Goal: Navigation & Orientation: Find specific page/section

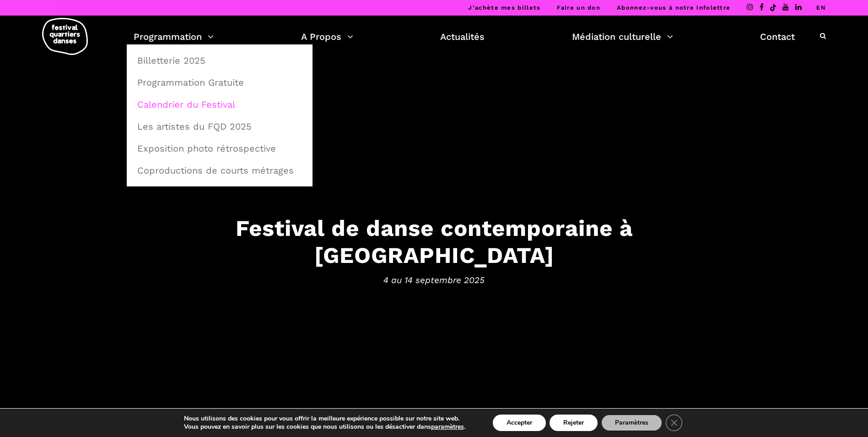
click at [184, 107] on link "Calendrier du Festival" at bounding box center [220, 104] width 176 height 21
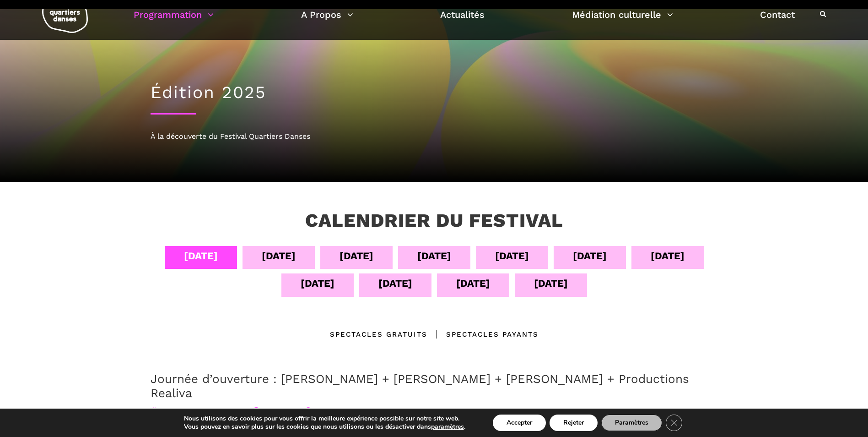
scroll to position [22, 0]
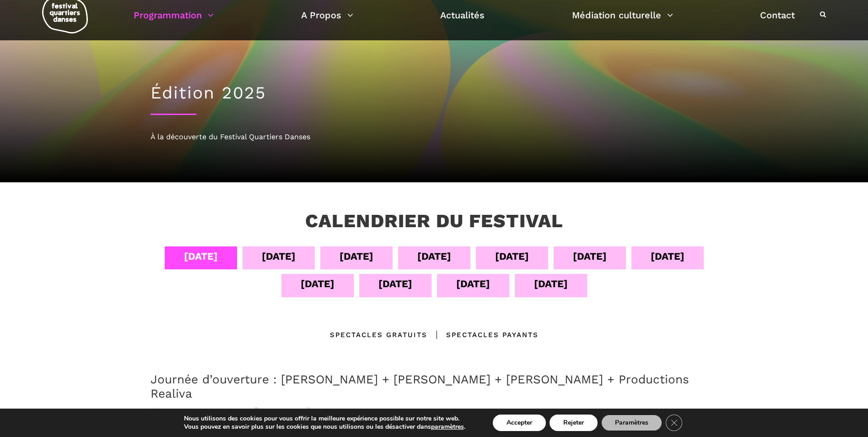
click at [284, 260] on div "05 sept" at bounding box center [279, 256] width 34 height 16
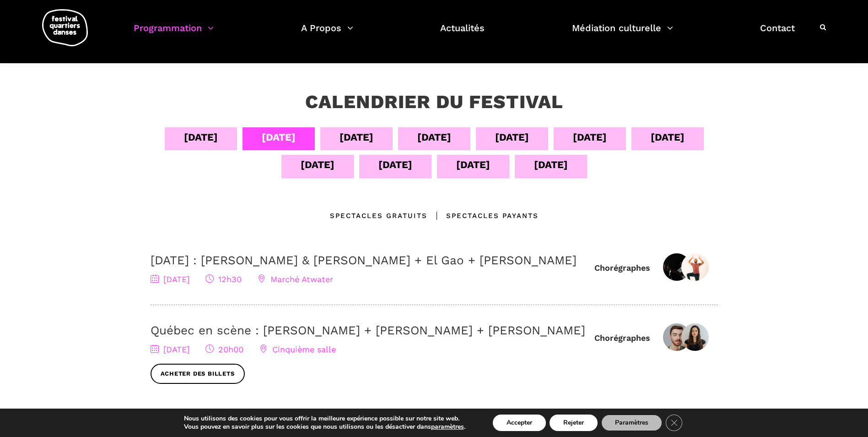
scroll to position [67, 0]
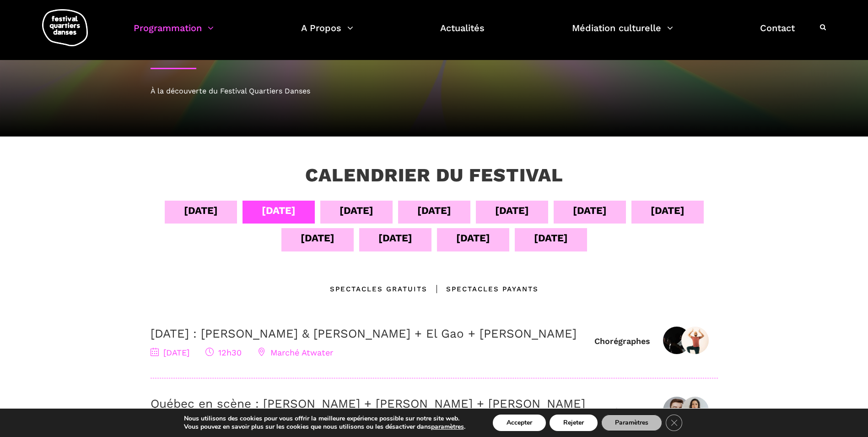
click at [359, 210] on div "06 sept" at bounding box center [357, 210] width 34 height 16
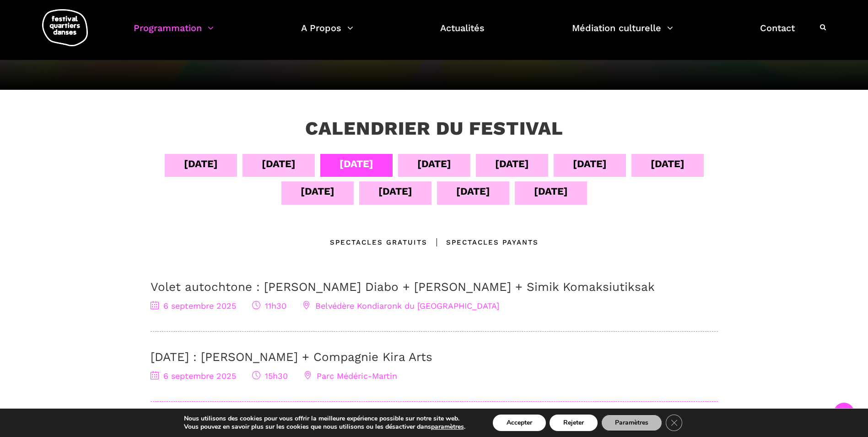
scroll to position [113, 0]
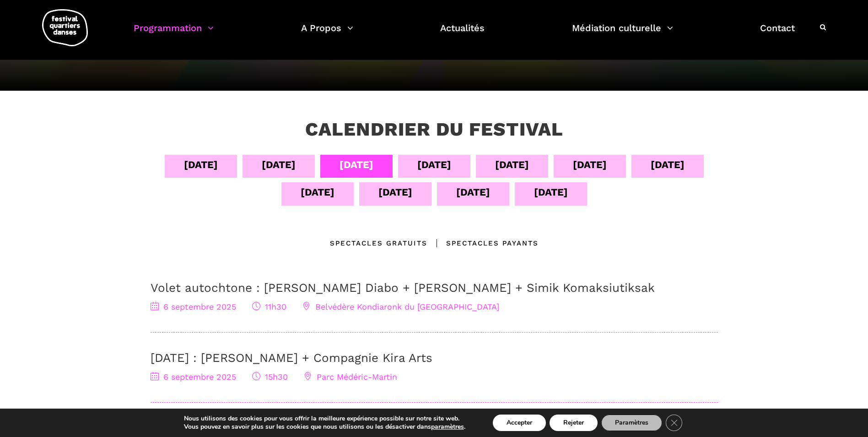
click at [425, 170] on div "07 sept" at bounding box center [434, 165] width 34 height 16
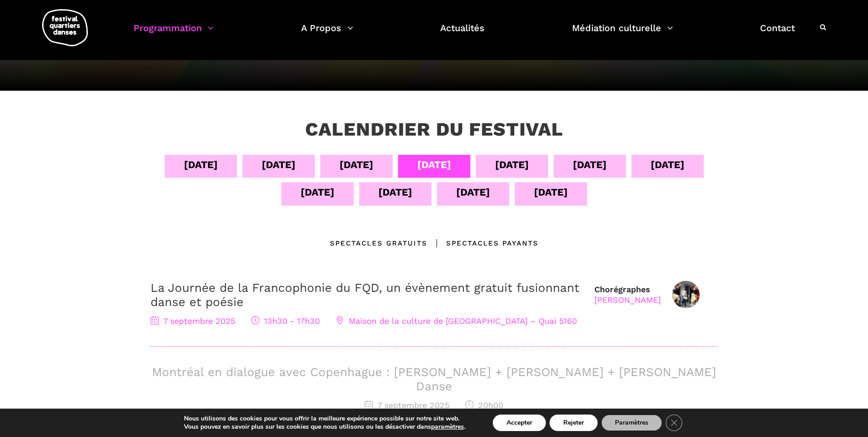
click at [511, 162] on div "08 sept" at bounding box center [512, 165] width 34 height 16
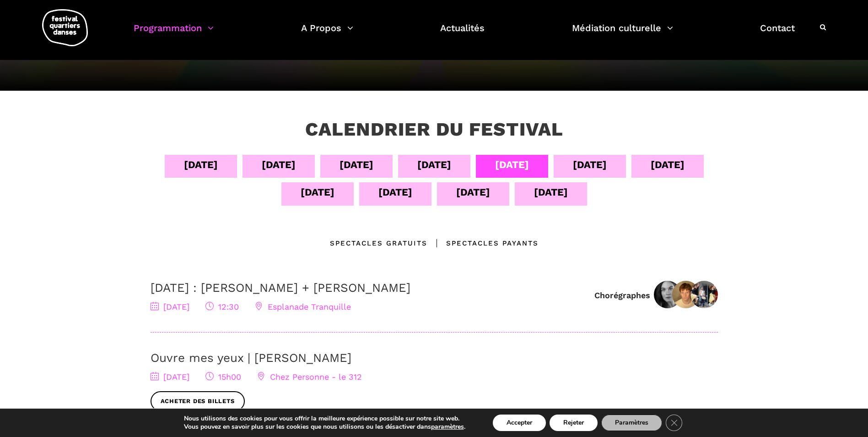
click at [594, 170] on div "09 sept" at bounding box center [590, 165] width 34 height 16
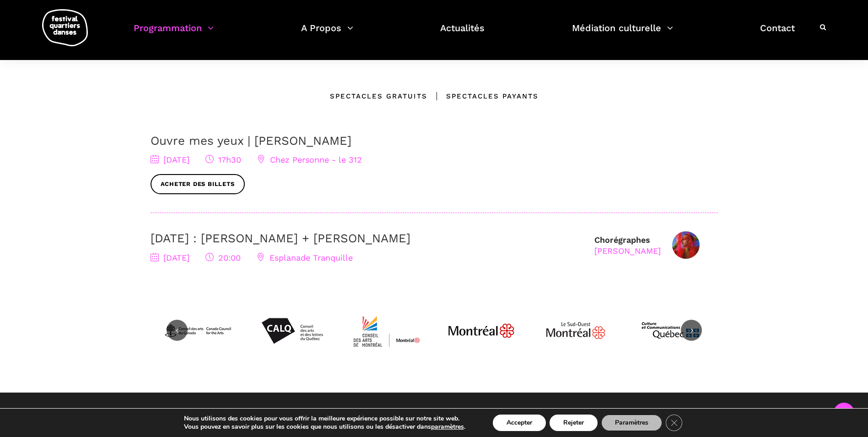
scroll to position [159, 0]
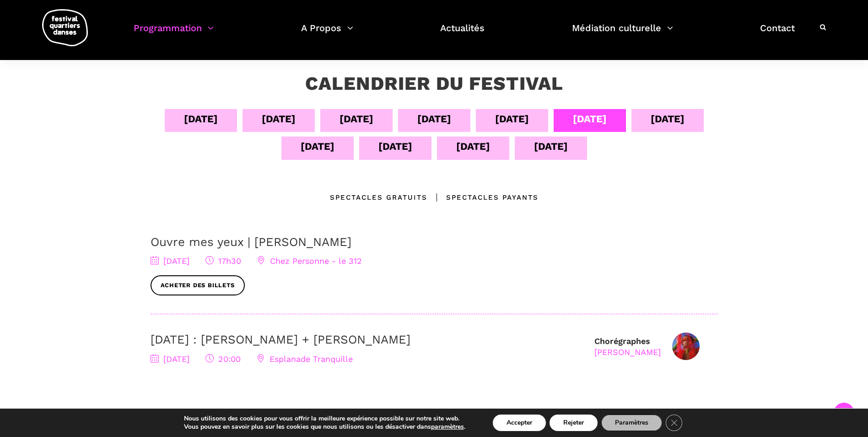
click at [666, 124] on div "10 sept" at bounding box center [668, 119] width 34 height 16
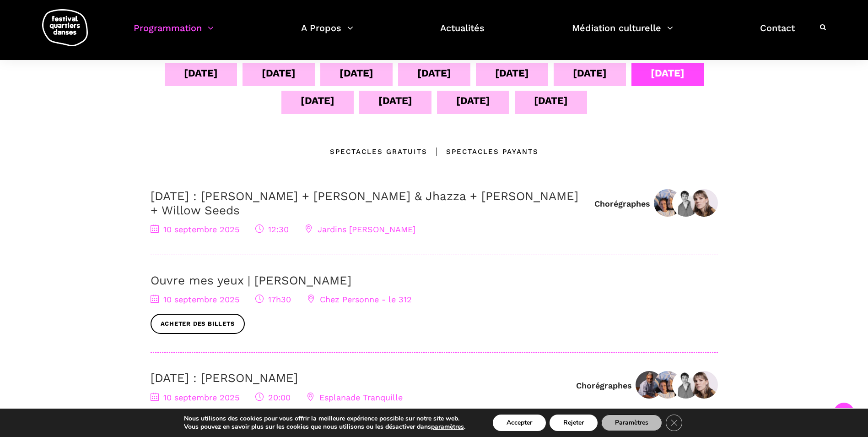
scroll to position [22, 0]
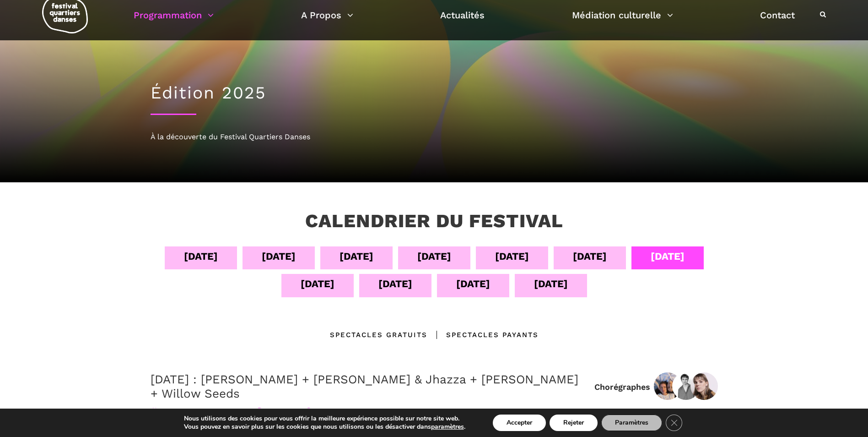
click at [314, 286] on div "11 sept" at bounding box center [318, 284] width 34 height 16
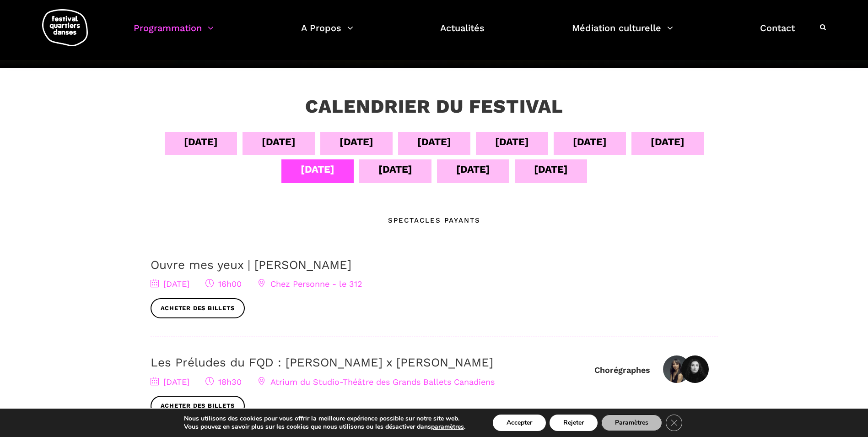
scroll to position [67, 0]
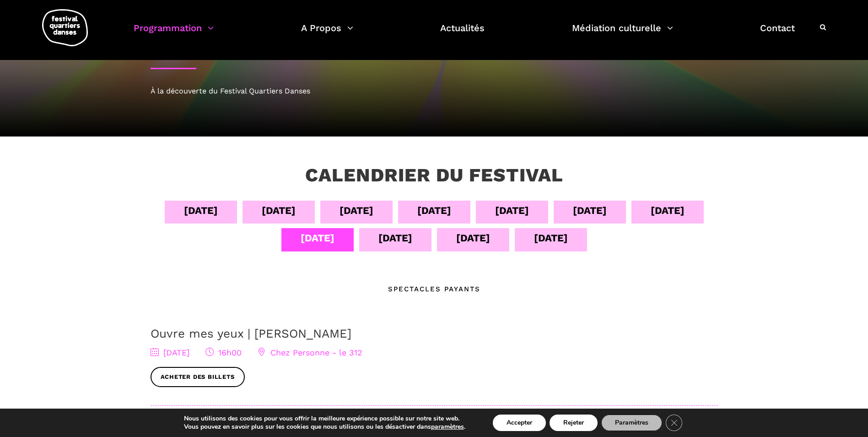
click at [390, 240] on div "12 sept" at bounding box center [396, 238] width 34 height 16
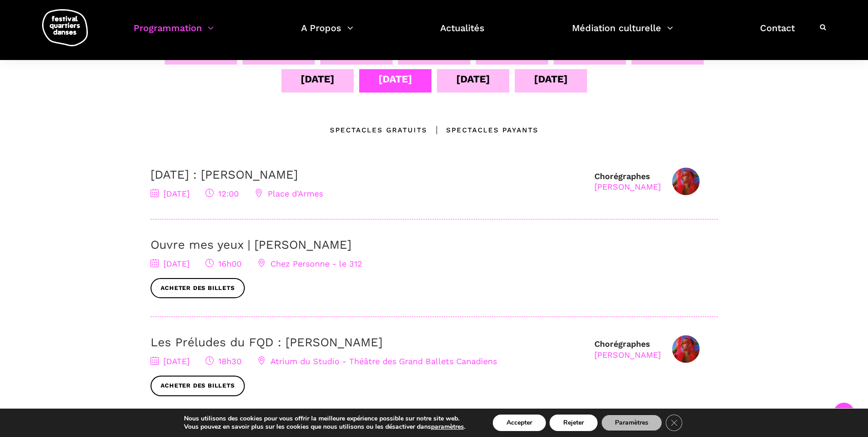
scroll to position [113, 0]
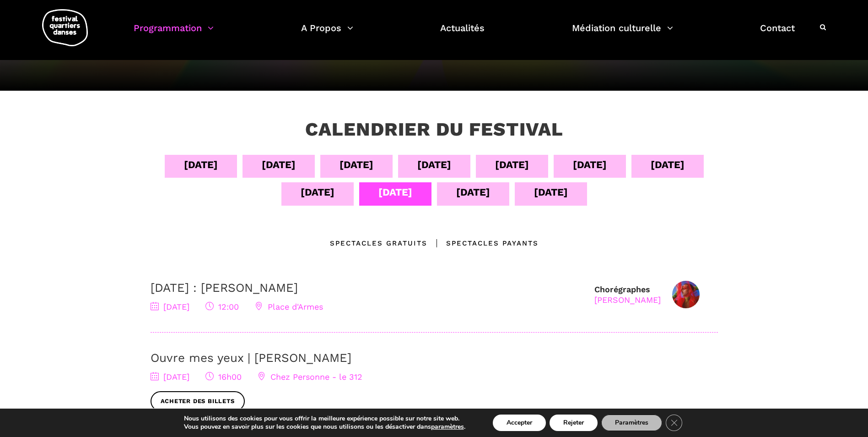
click at [454, 195] on div "13 sept" at bounding box center [473, 193] width 72 height 23
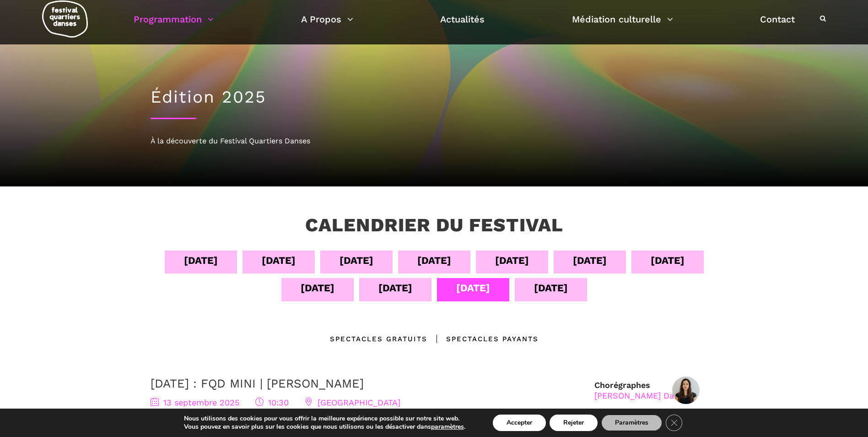
scroll to position [46, 0]
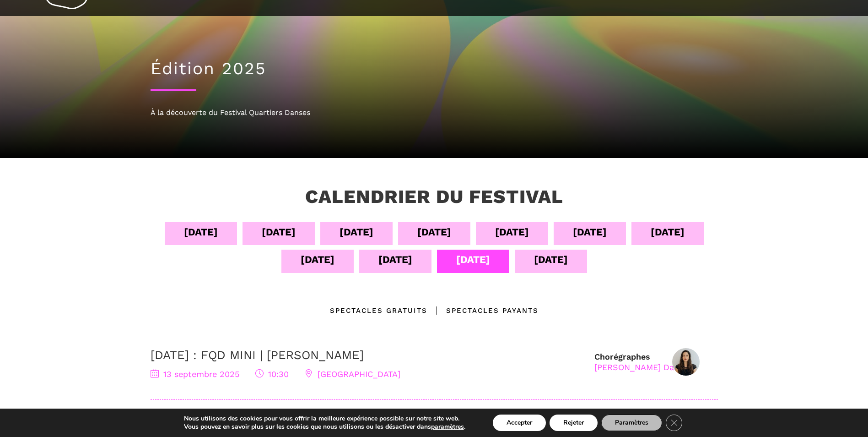
click at [549, 264] on div "14 sept" at bounding box center [551, 259] width 34 height 16
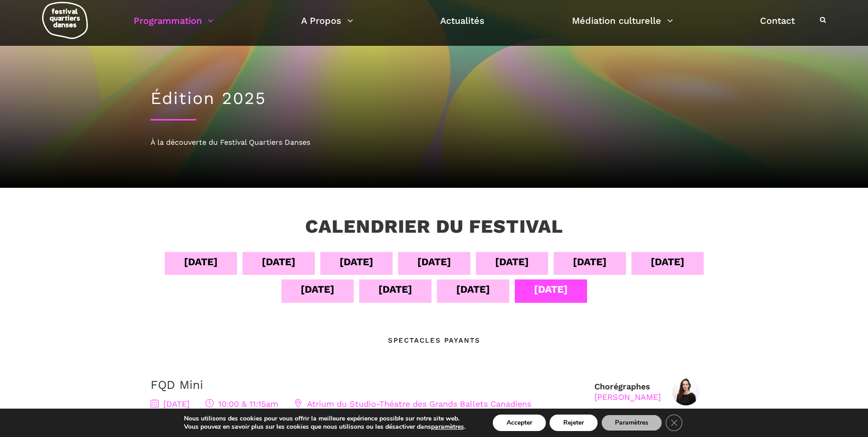
scroll to position [0, 0]
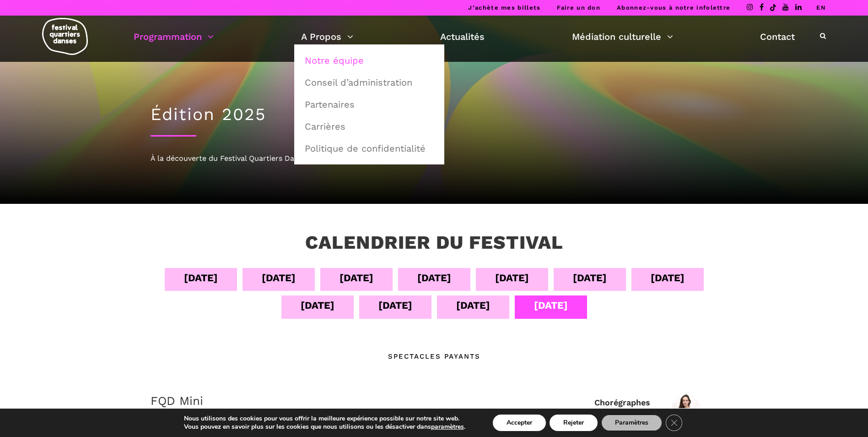
click at [319, 61] on link "Notre équipe" at bounding box center [369, 60] width 140 height 21
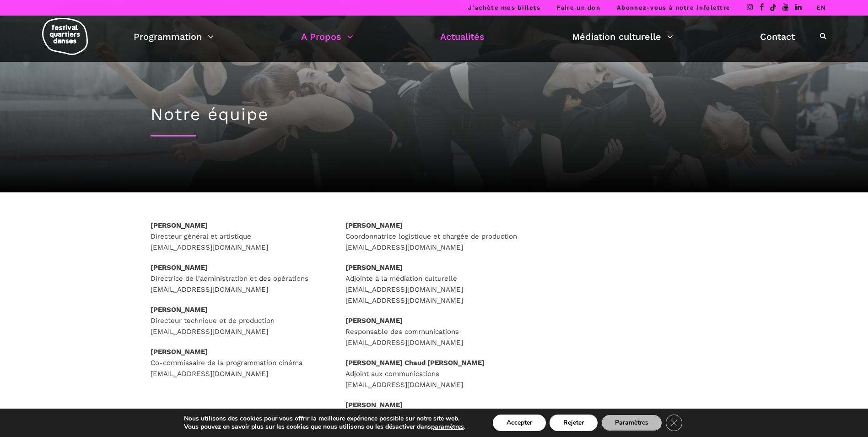
click at [459, 41] on link "Actualités" at bounding box center [462, 37] width 44 height 16
